Goal: Task Accomplishment & Management: Use online tool/utility

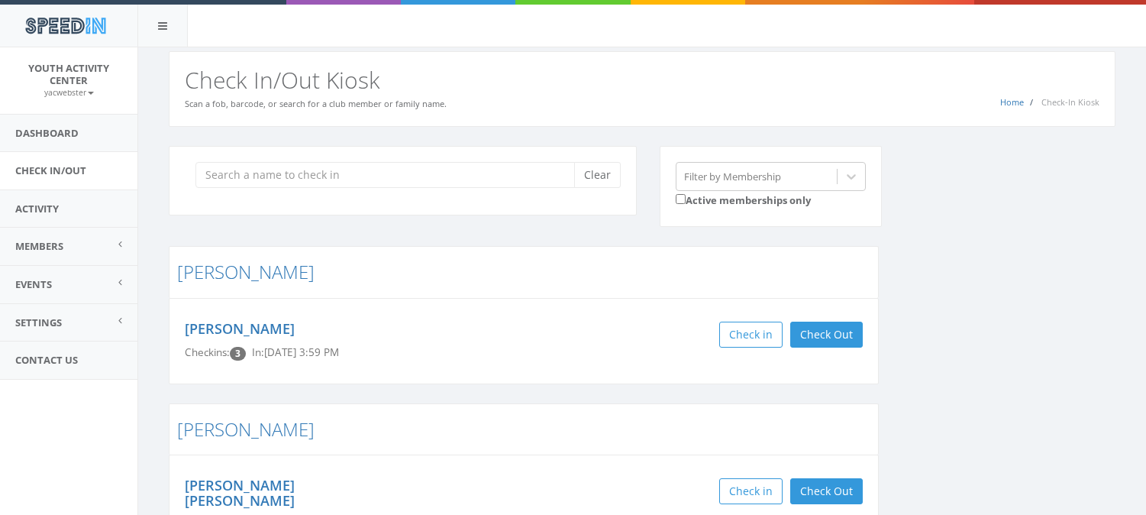
scroll to position [267, 0]
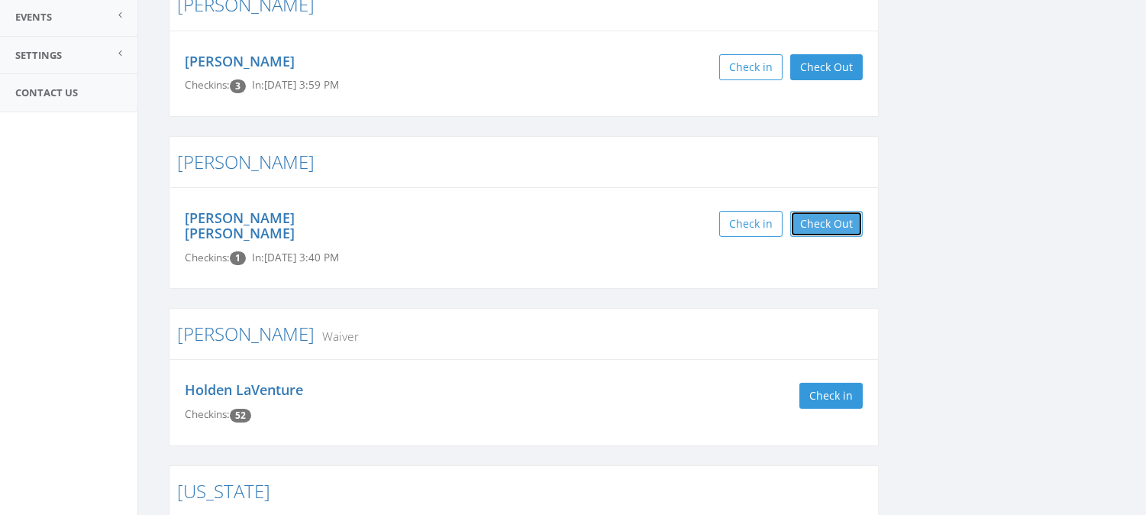
click at [827, 231] on button "Check Out" at bounding box center [827, 224] width 73 height 26
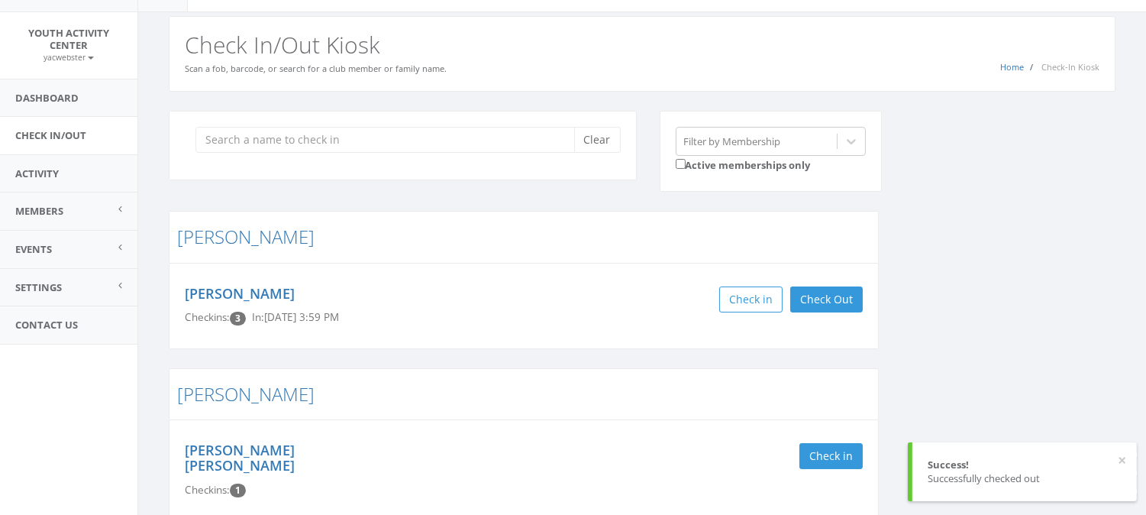
scroll to position [0, 0]
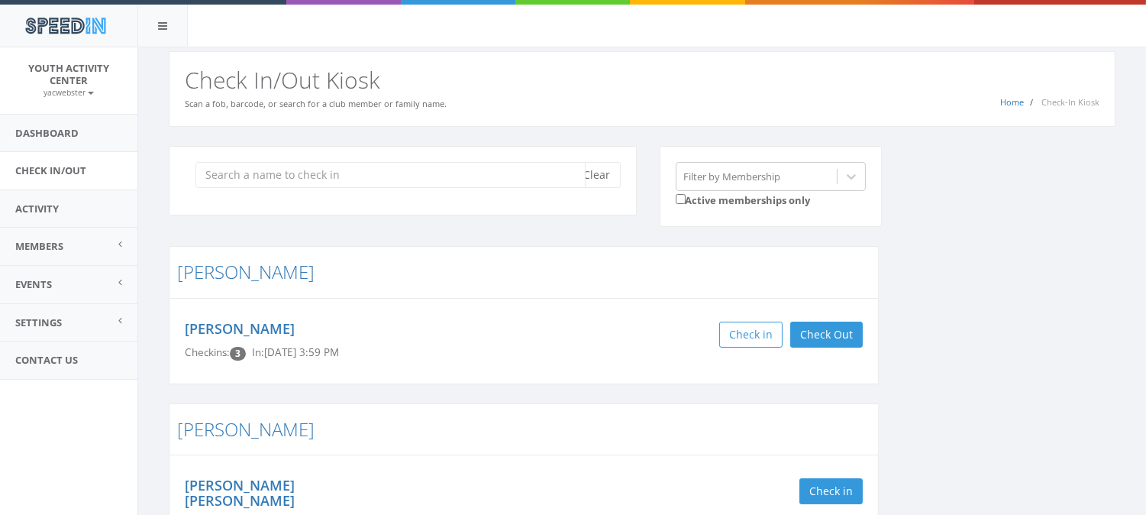
click at [319, 171] on input "search" at bounding box center [391, 175] width 390 height 26
type input "[PERSON_NAME]"
click at [588, 205] on div "[PERSON_NAME] Clear" at bounding box center [403, 181] width 468 height 70
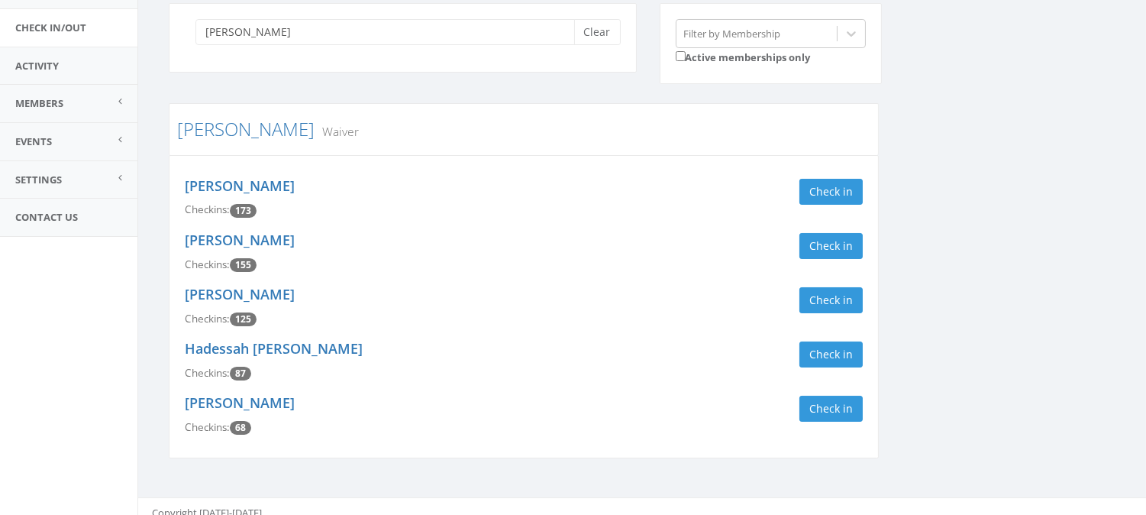
scroll to position [154, 0]
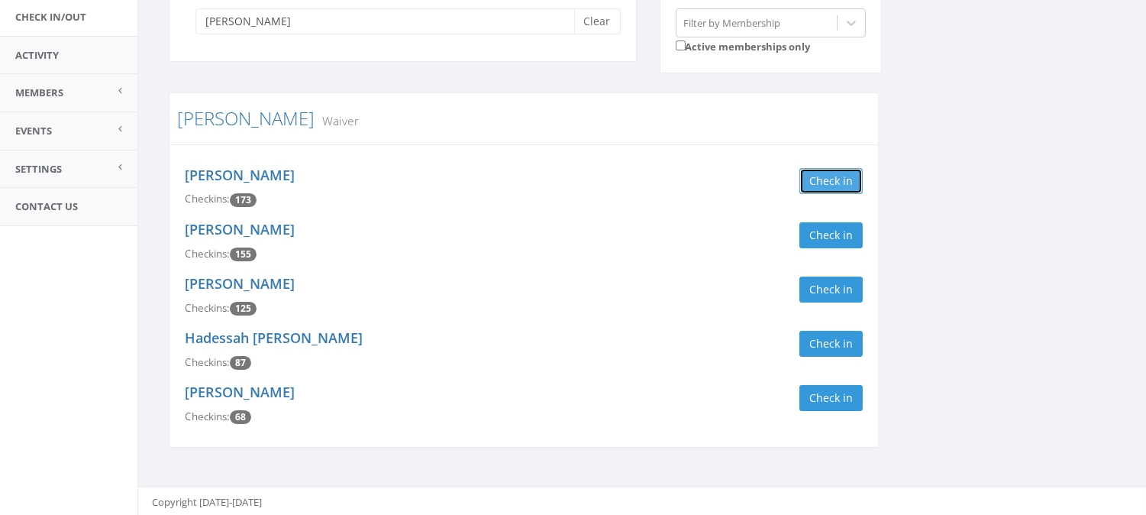
click at [825, 180] on button "Check in" at bounding box center [831, 181] width 63 height 26
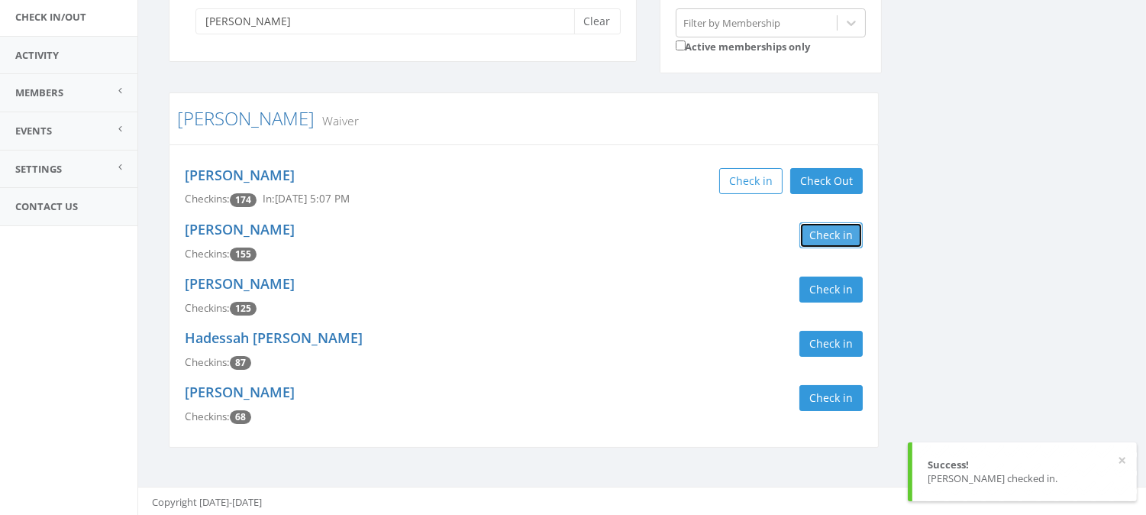
click at [821, 238] on button "Check in" at bounding box center [831, 235] width 63 height 26
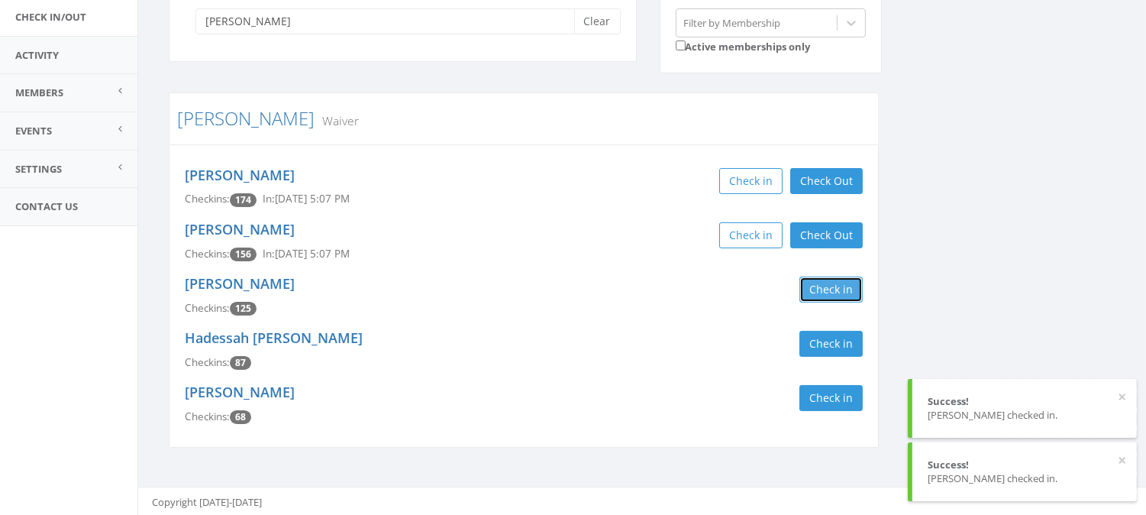
click at [833, 290] on button "Check in" at bounding box center [831, 289] width 63 height 26
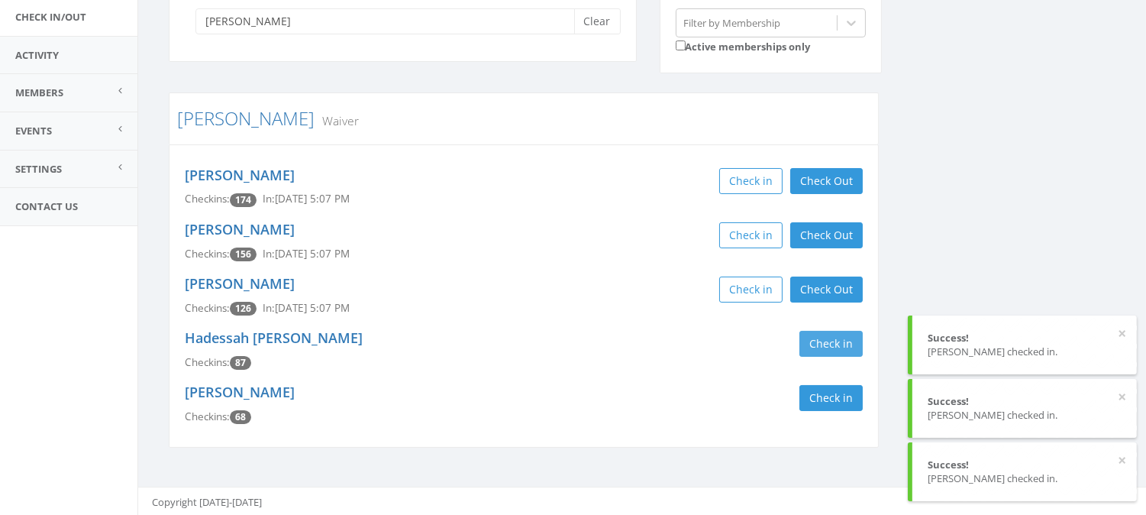
click at [825, 344] on button "Check in" at bounding box center [831, 344] width 63 height 26
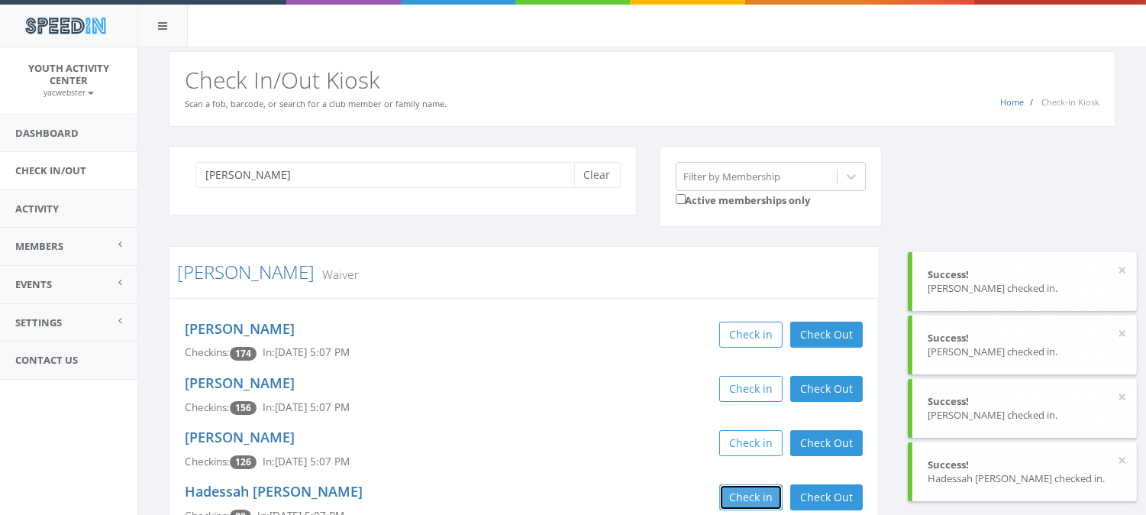
scroll to position [1, 0]
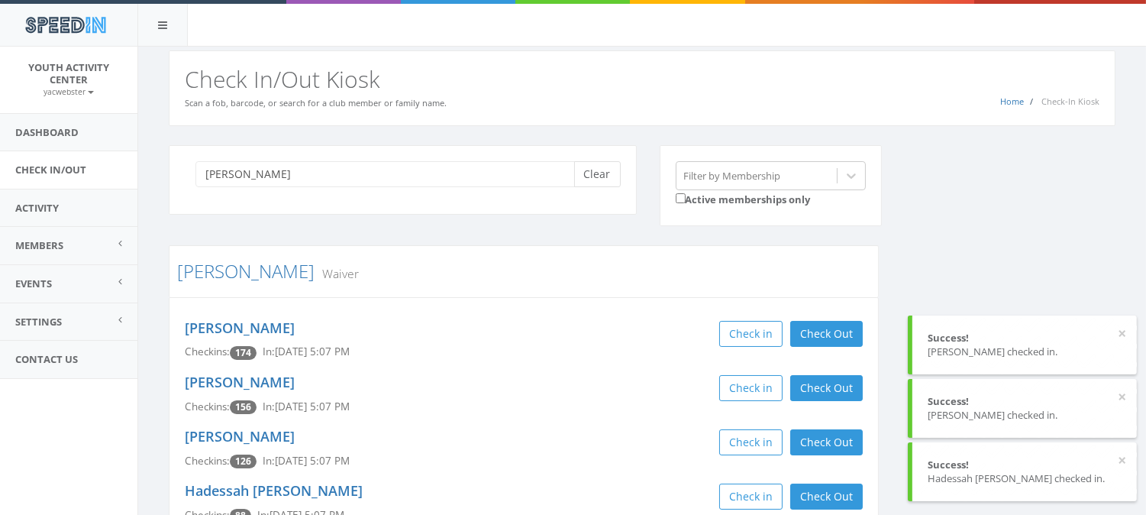
click at [602, 176] on button "Clear" at bounding box center [597, 174] width 47 height 26
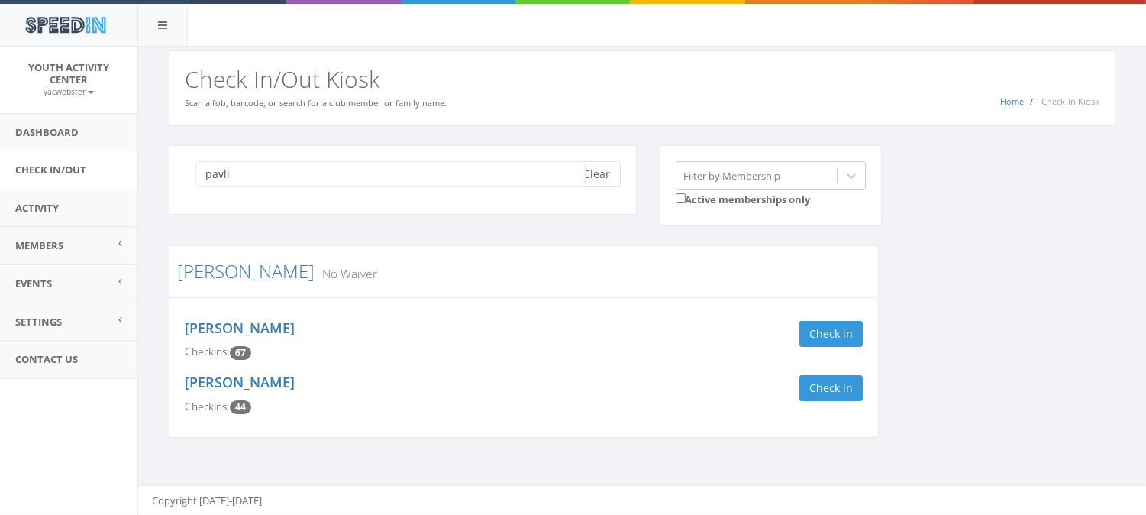
type input "pavli"
click at [837, 338] on button "Check in" at bounding box center [831, 334] width 63 height 26
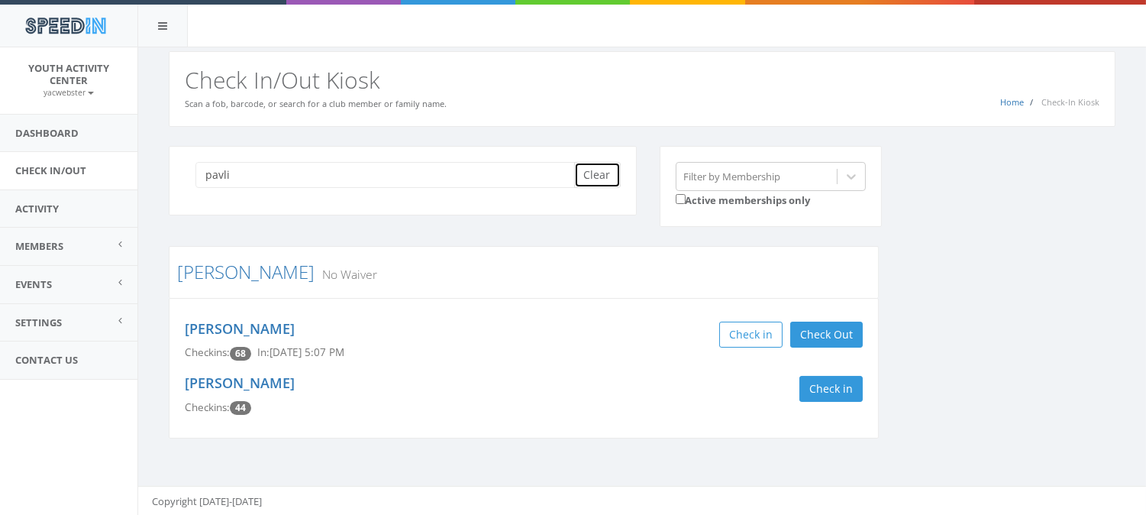
click at [603, 179] on button "Clear" at bounding box center [597, 175] width 47 height 26
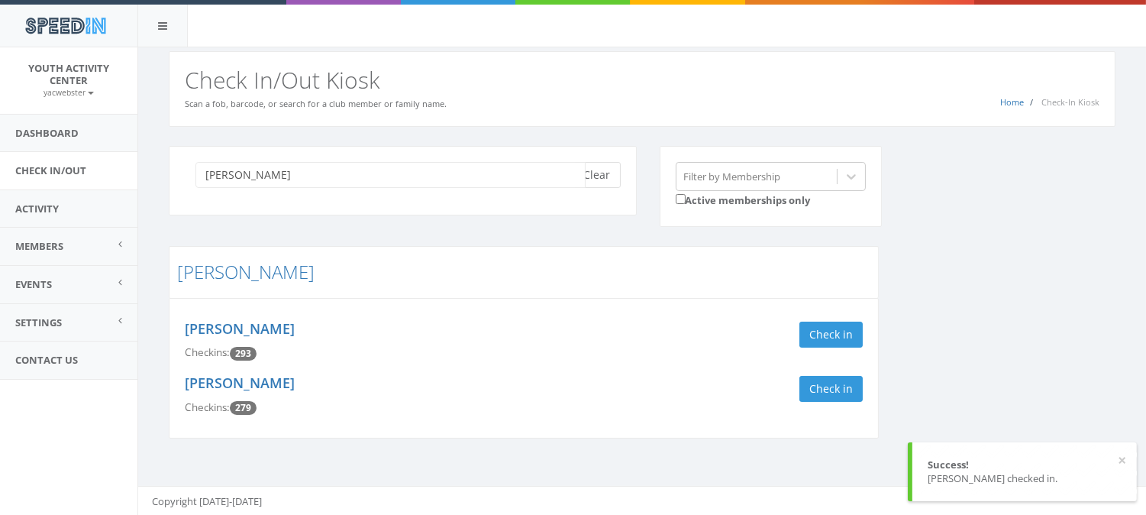
type input "[PERSON_NAME]"
click at [826, 391] on button "Check in" at bounding box center [831, 389] width 63 height 26
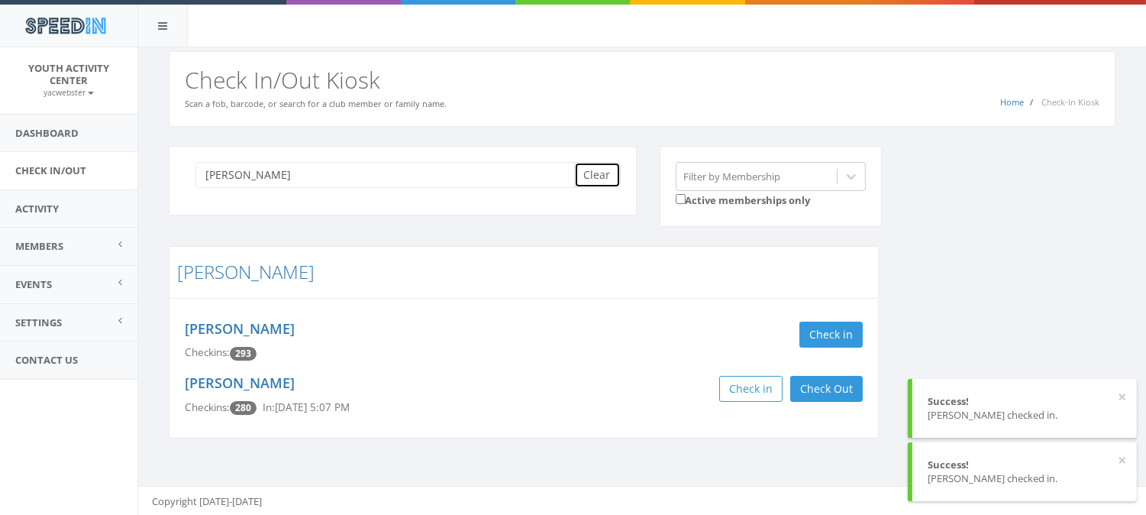
click at [596, 173] on button "Clear" at bounding box center [597, 175] width 47 height 26
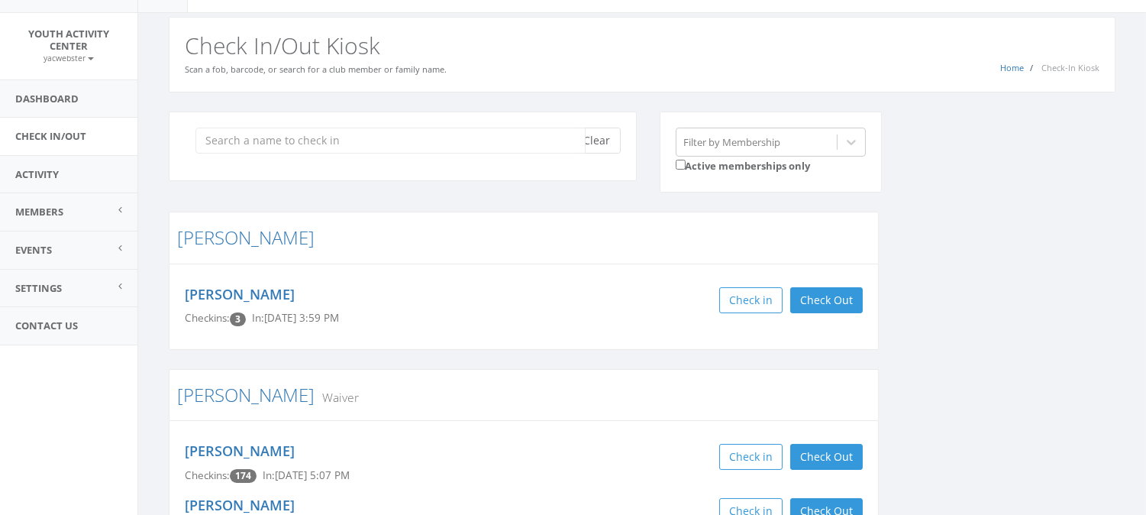
scroll to position [29, 0]
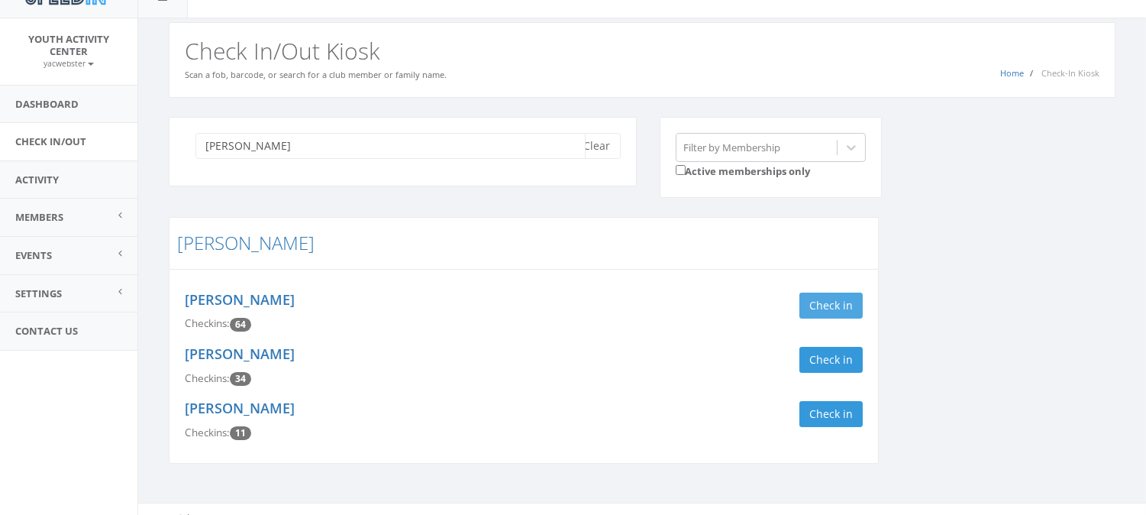
type input "[PERSON_NAME]"
click at [820, 307] on button "Check in" at bounding box center [831, 306] width 63 height 26
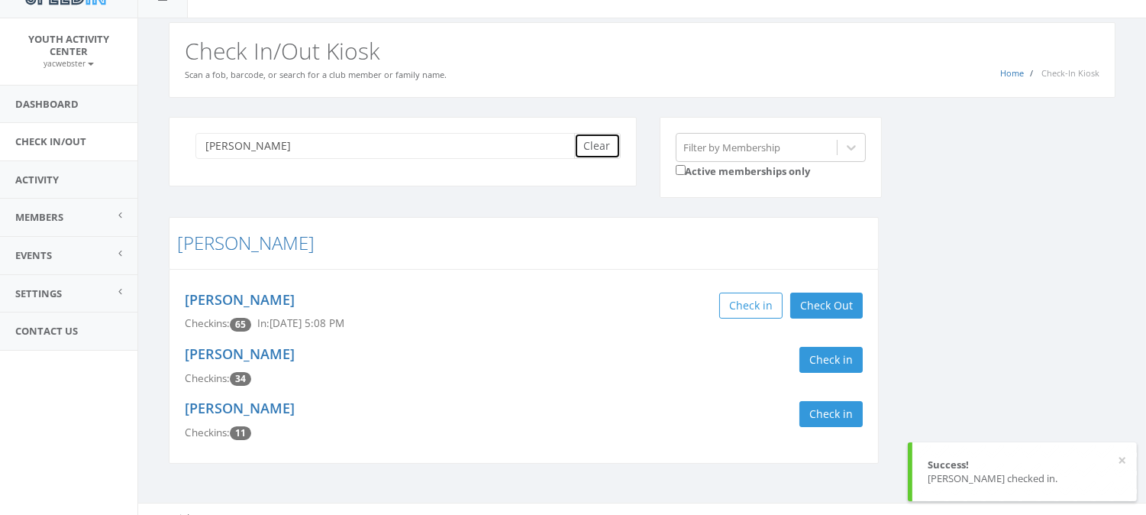
click at [597, 147] on button "Clear" at bounding box center [597, 146] width 47 height 26
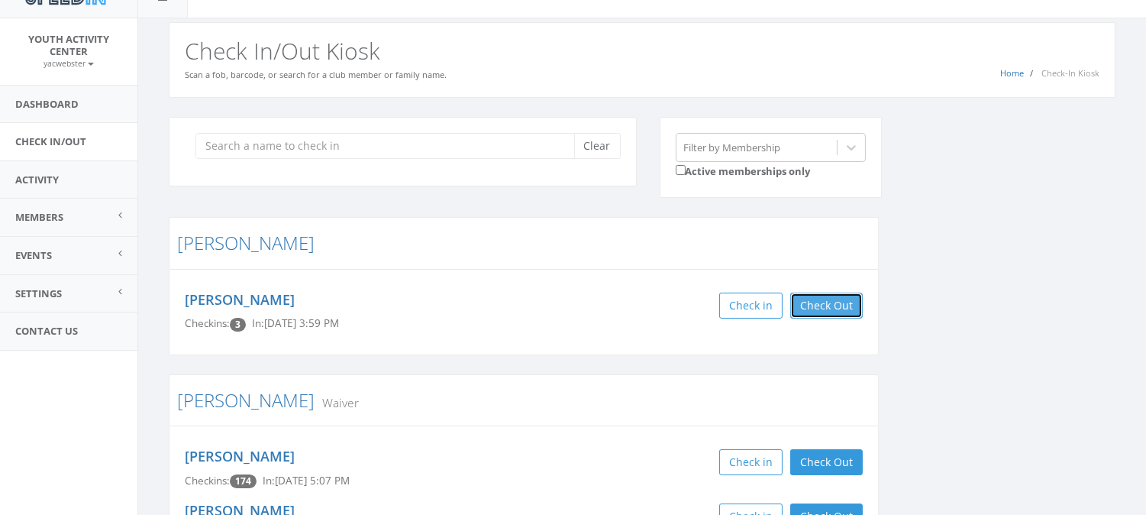
click at [818, 303] on button "Check Out" at bounding box center [827, 306] width 73 height 26
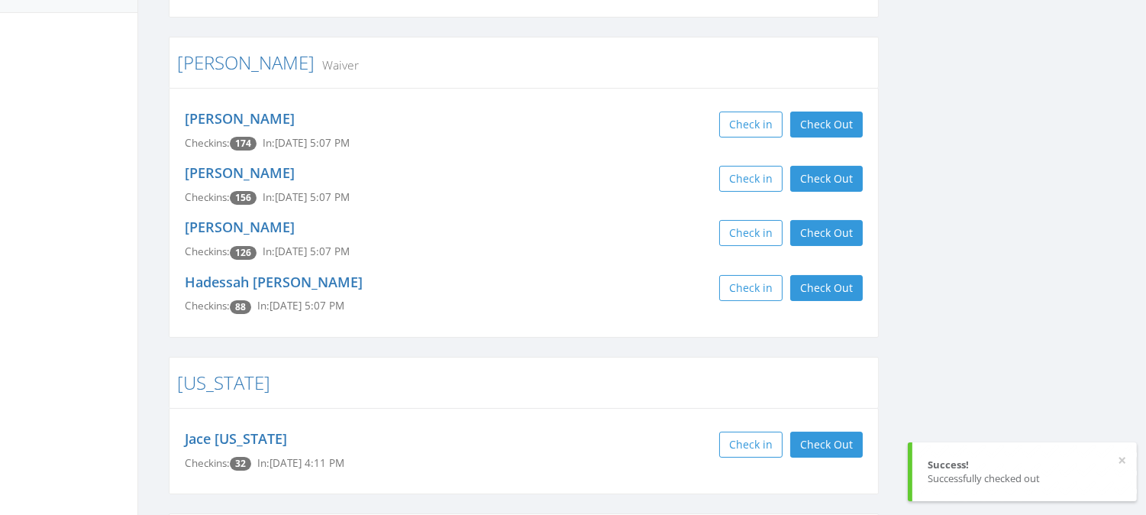
scroll to position [397, 0]
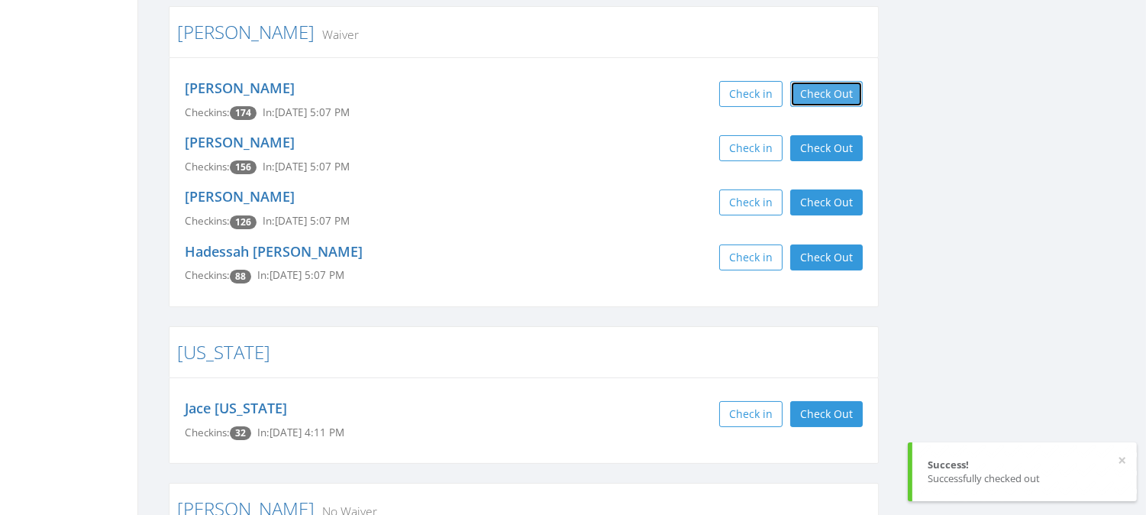
click at [836, 92] on button "Check Out" at bounding box center [827, 94] width 73 height 26
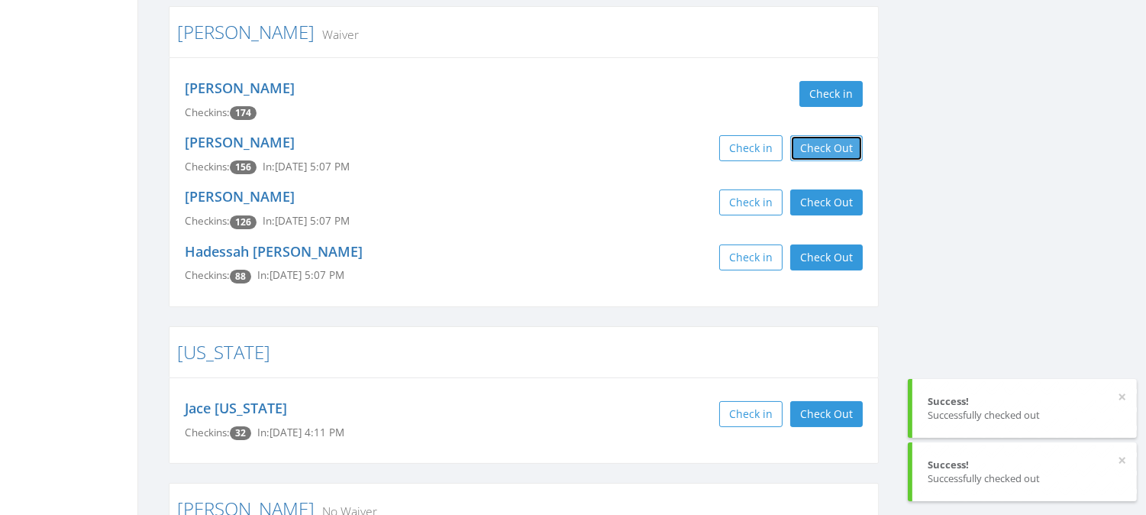
click at [833, 142] on button "Check Out" at bounding box center [827, 148] width 73 height 26
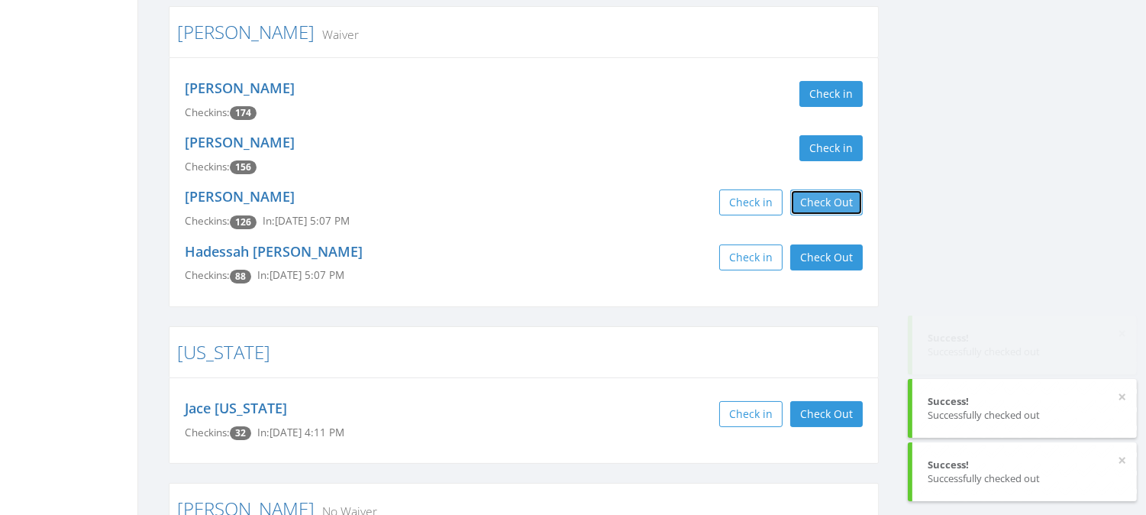
click at [834, 199] on button "Check Out" at bounding box center [827, 202] width 73 height 26
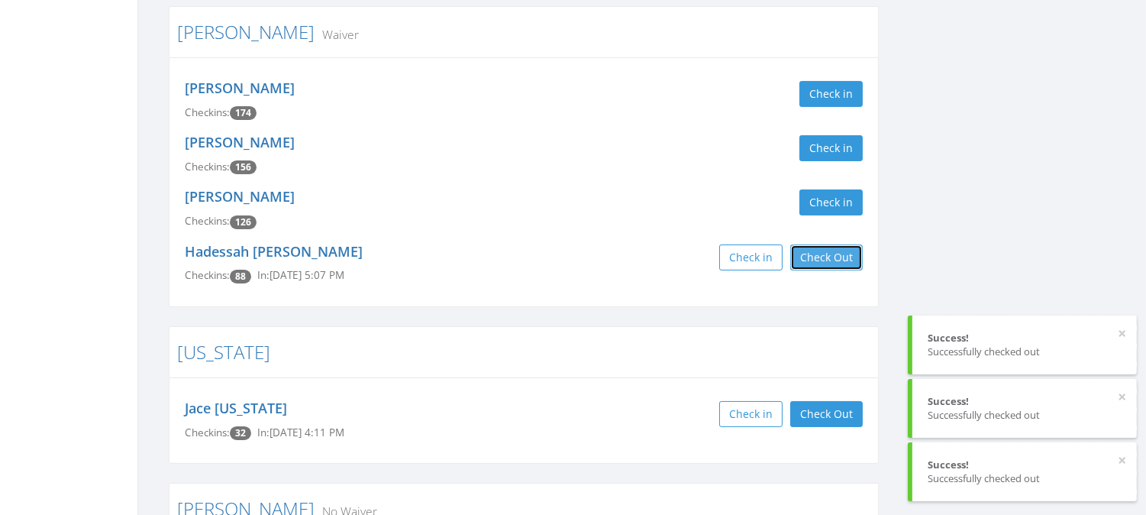
click at [825, 257] on button "Check Out" at bounding box center [827, 257] width 73 height 26
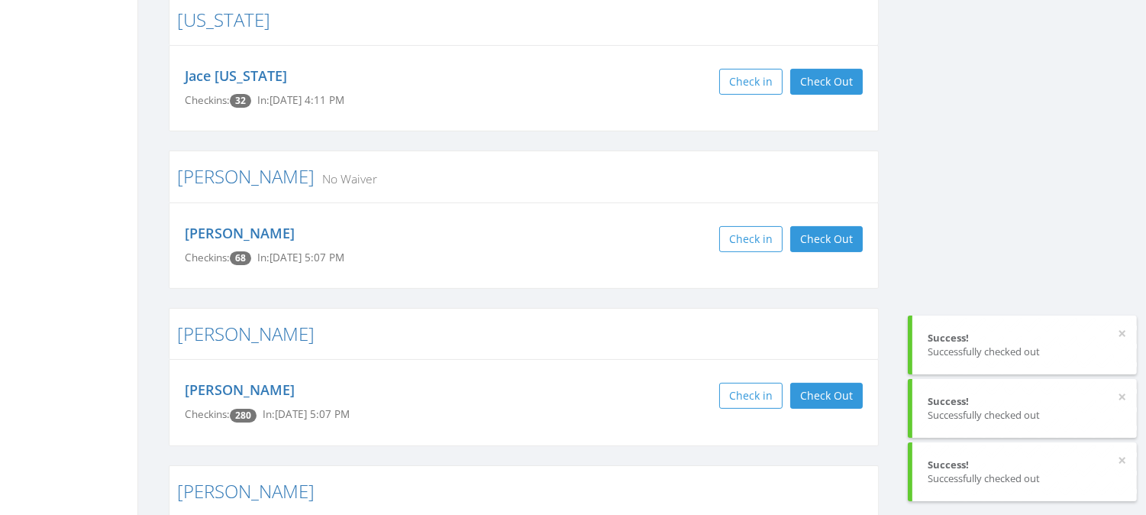
scroll to position [736, 0]
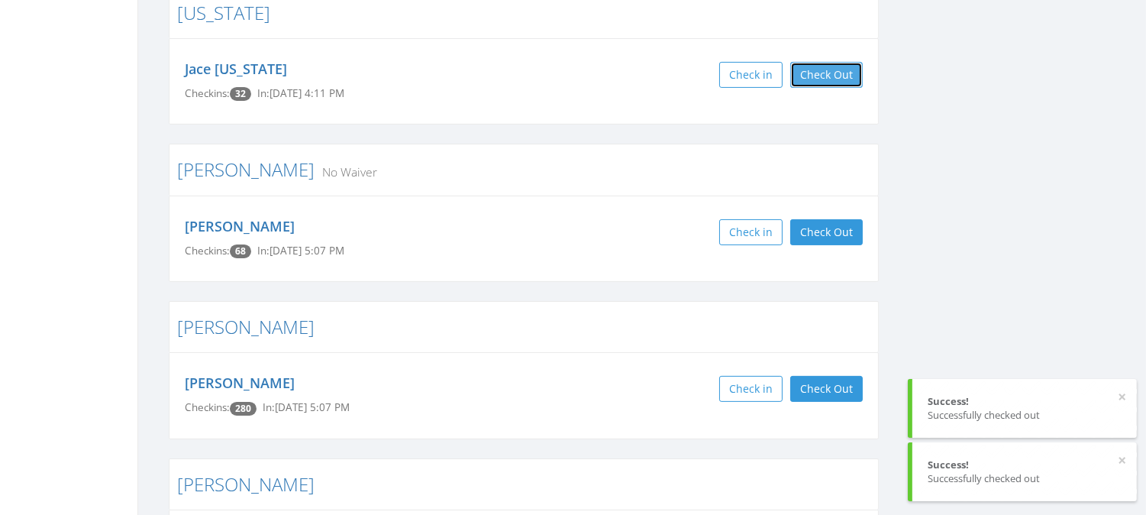
click at [823, 73] on button "Check Out" at bounding box center [827, 75] width 73 height 26
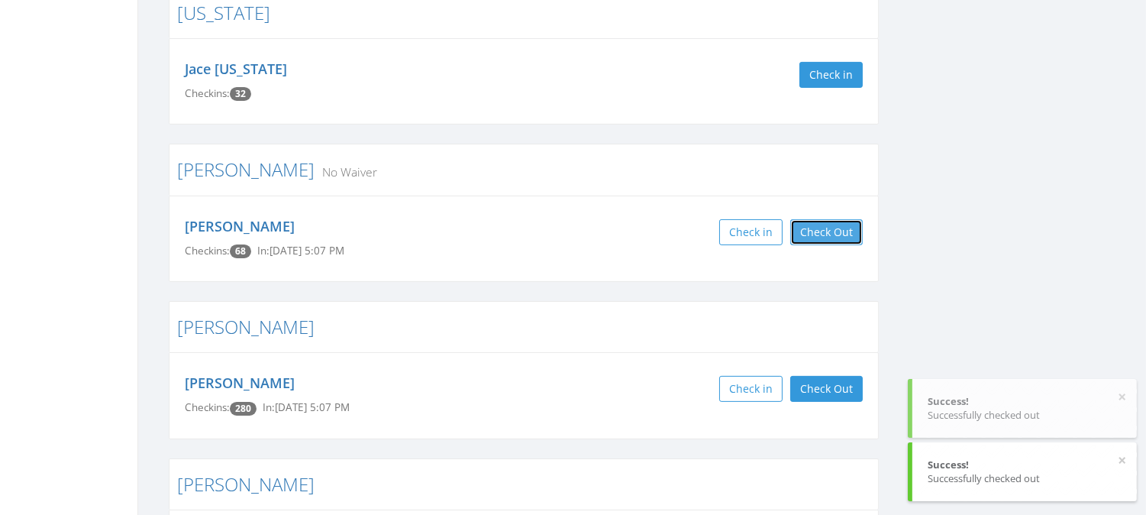
click at [816, 234] on button "Check Out" at bounding box center [827, 232] width 73 height 26
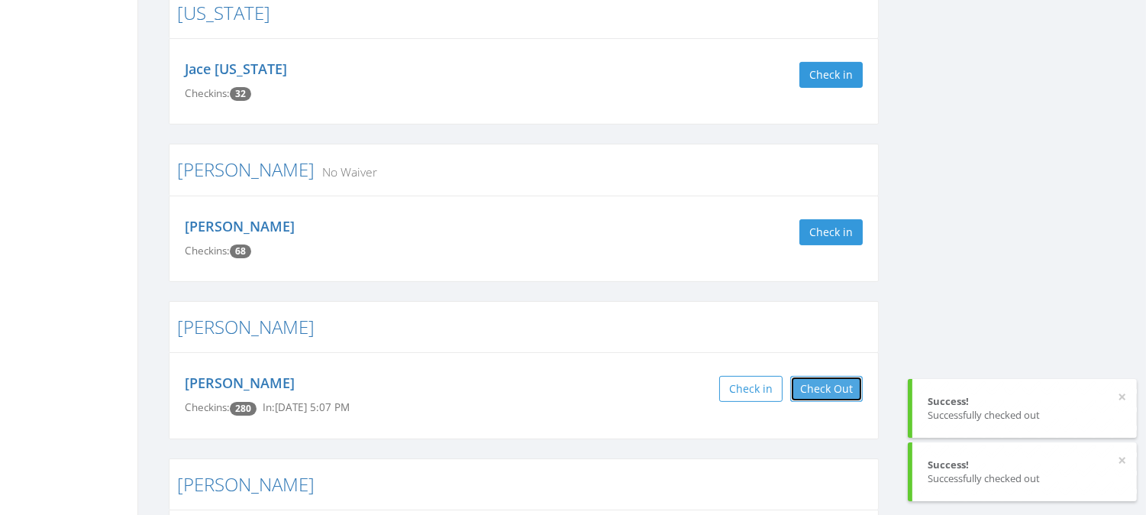
click at [826, 383] on button "Check Out" at bounding box center [827, 389] width 73 height 26
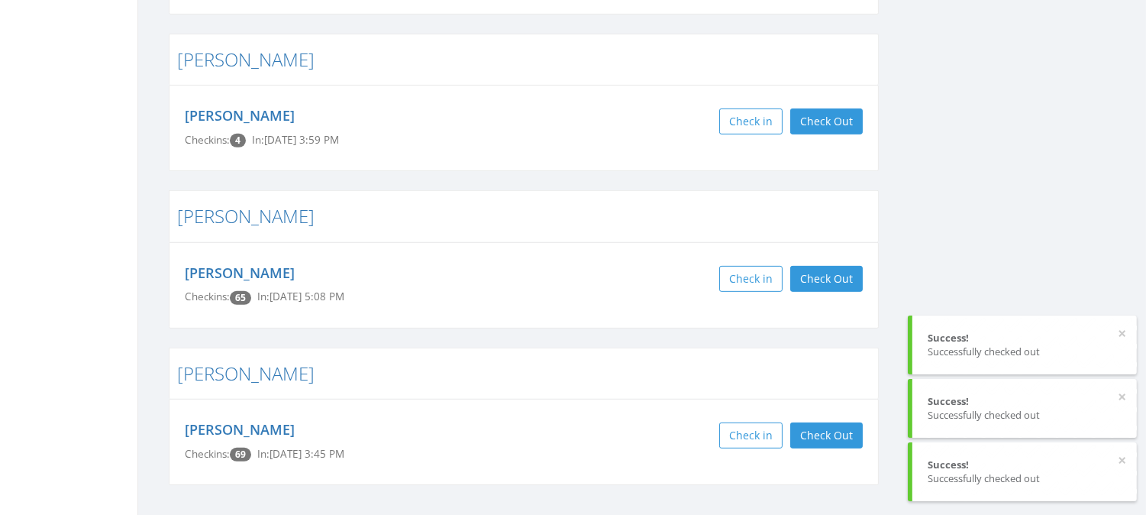
scroll to position [1198, 0]
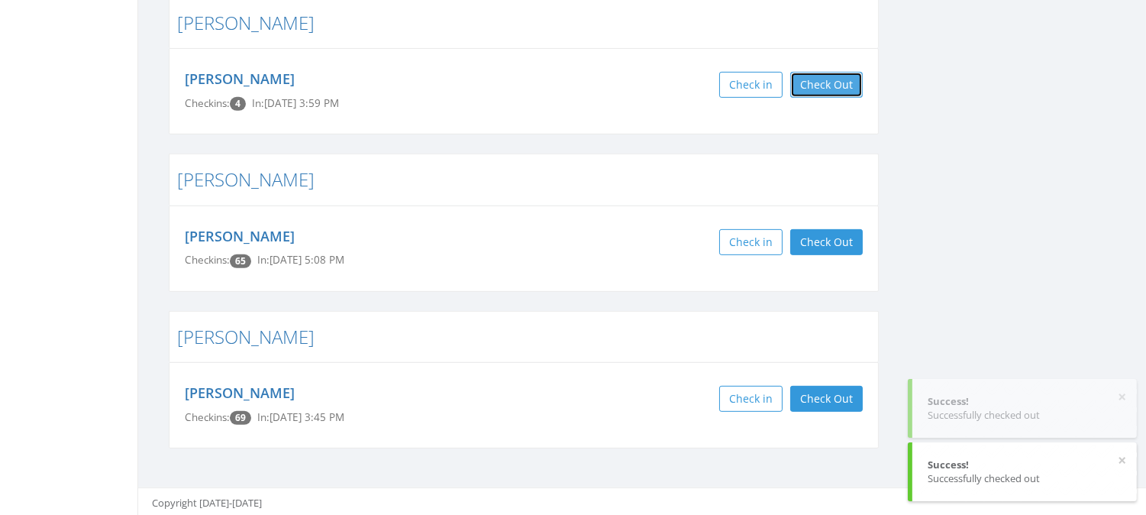
click at [828, 87] on button "Check Out" at bounding box center [827, 85] width 73 height 26
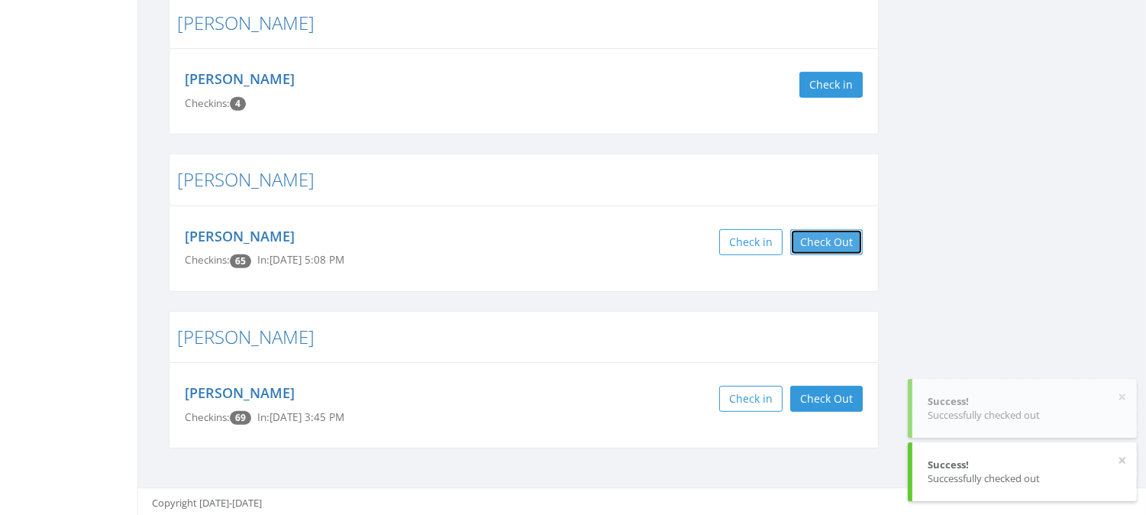
click at [820, 237] on button "Check Out" at bounding box center [827, 242] width 73 height 26
